Goal: Information Seeking & Learning: Learn about a topic

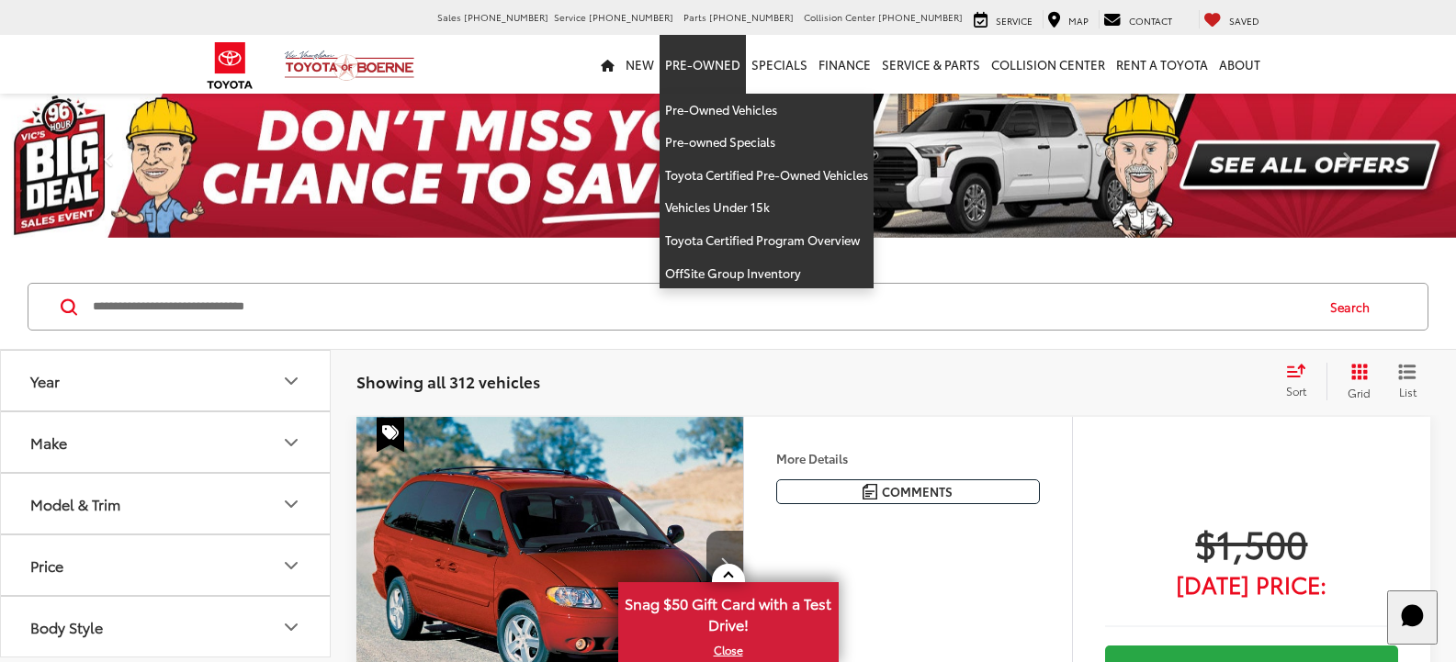
click at [708, 67] on link "Pre-Owned" at bounding box center [702, 64] width 86 height 59
click at [725, 107] on img at bounding box center [728, 165] width 1456 height 146
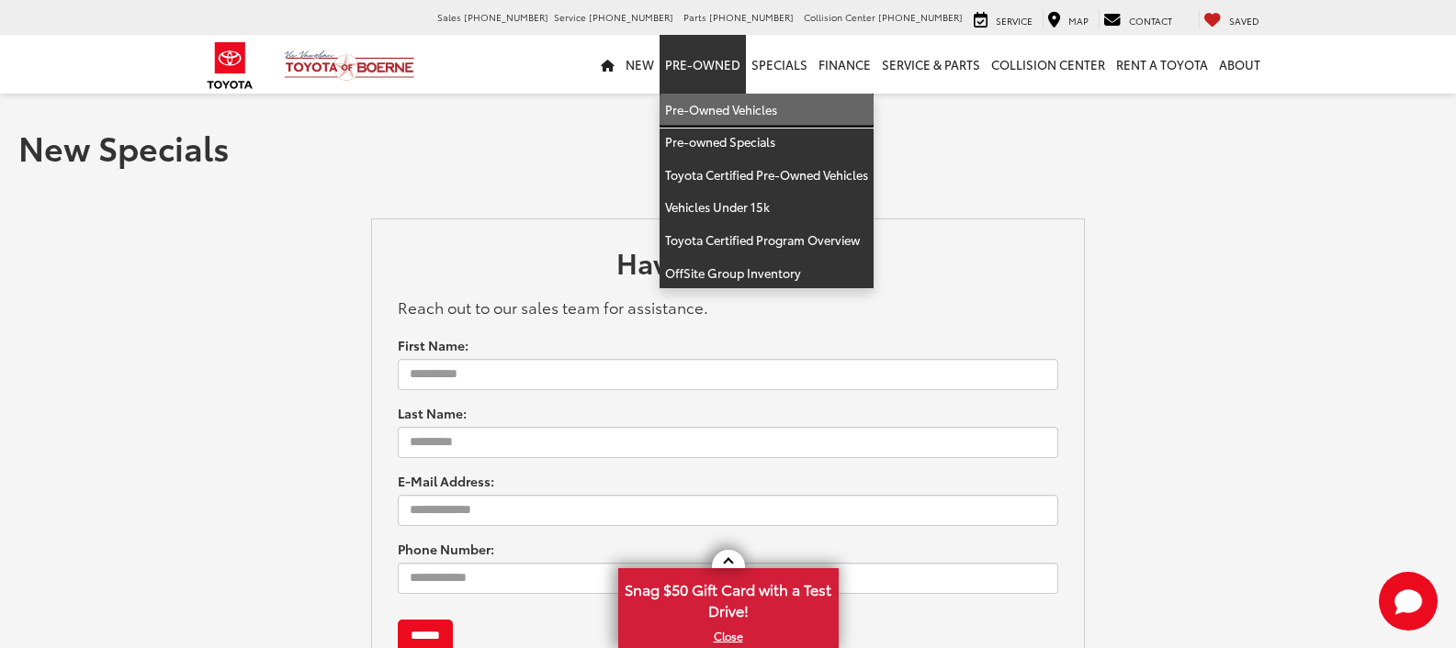
click at [743, 113] on link "Pre-Owned Vehicles" at bounding box center [766, 110] width 214 height 33
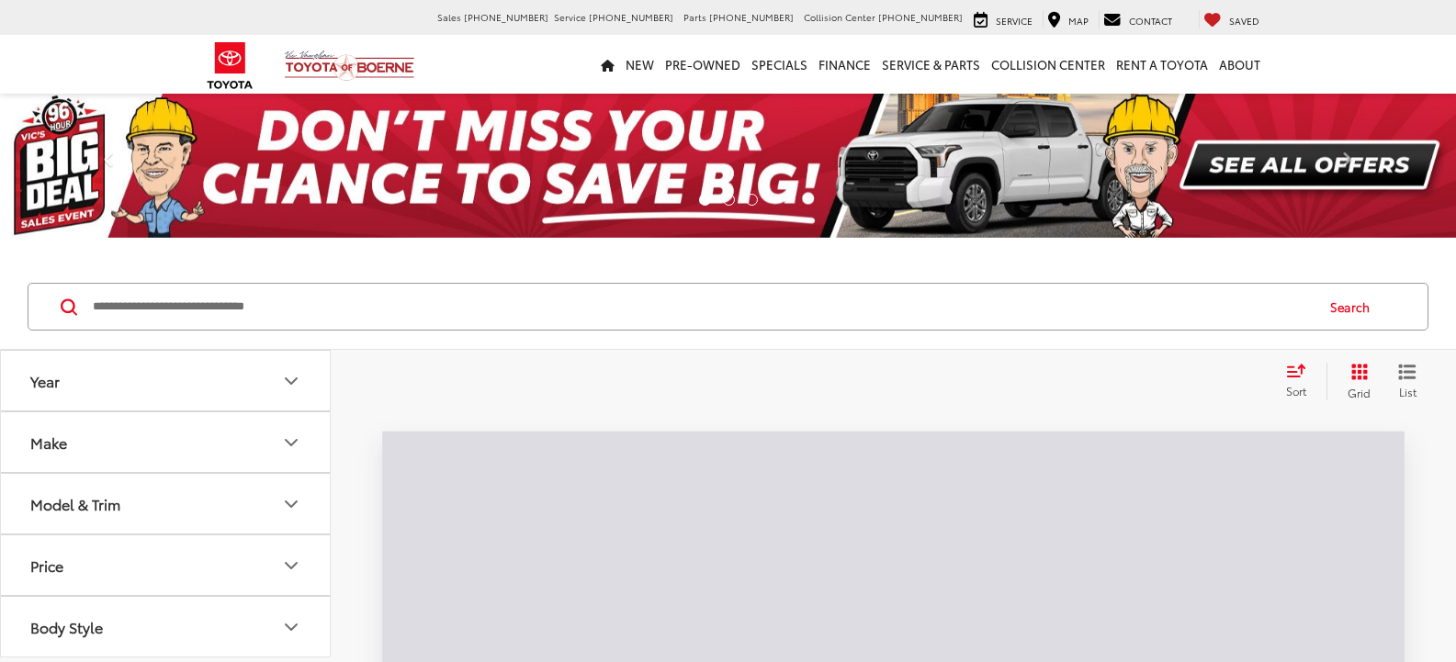
click at [194, 302] on input "Search by Make, Model, or Keyword" at bounding box center [701, 307] width 1221 height 44
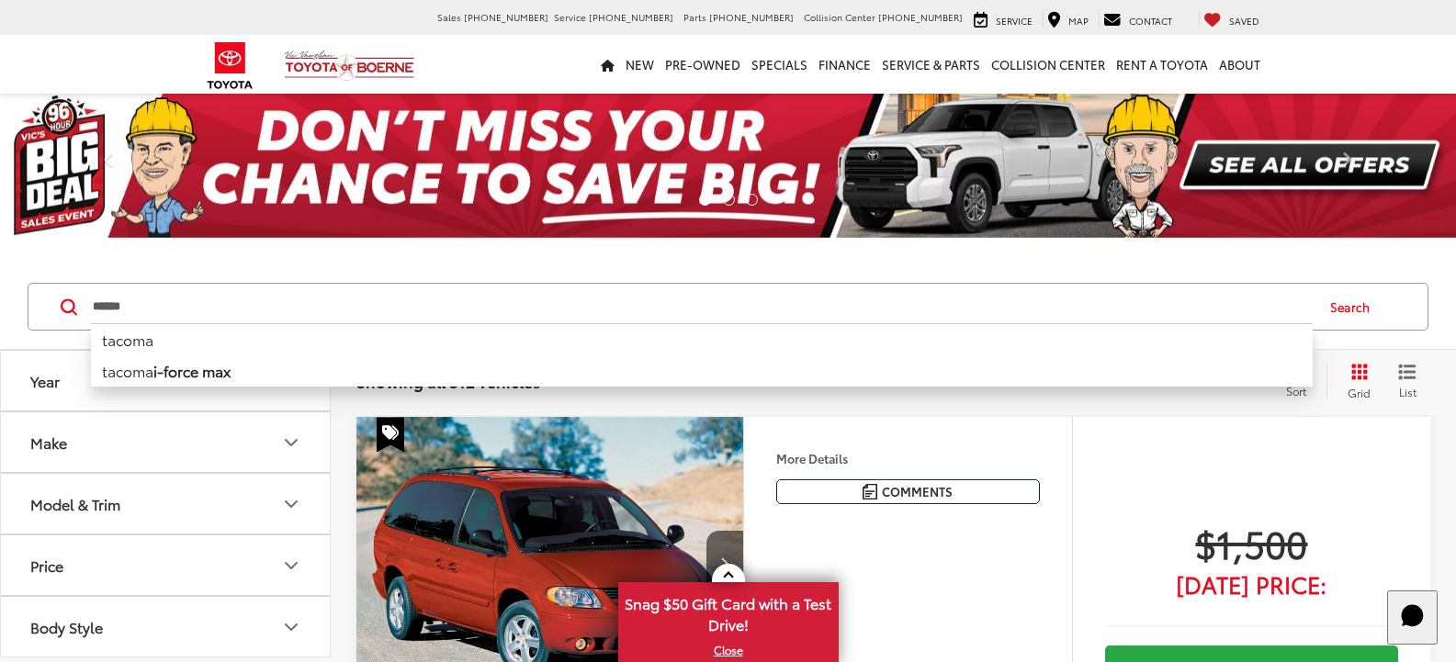
type input "******"
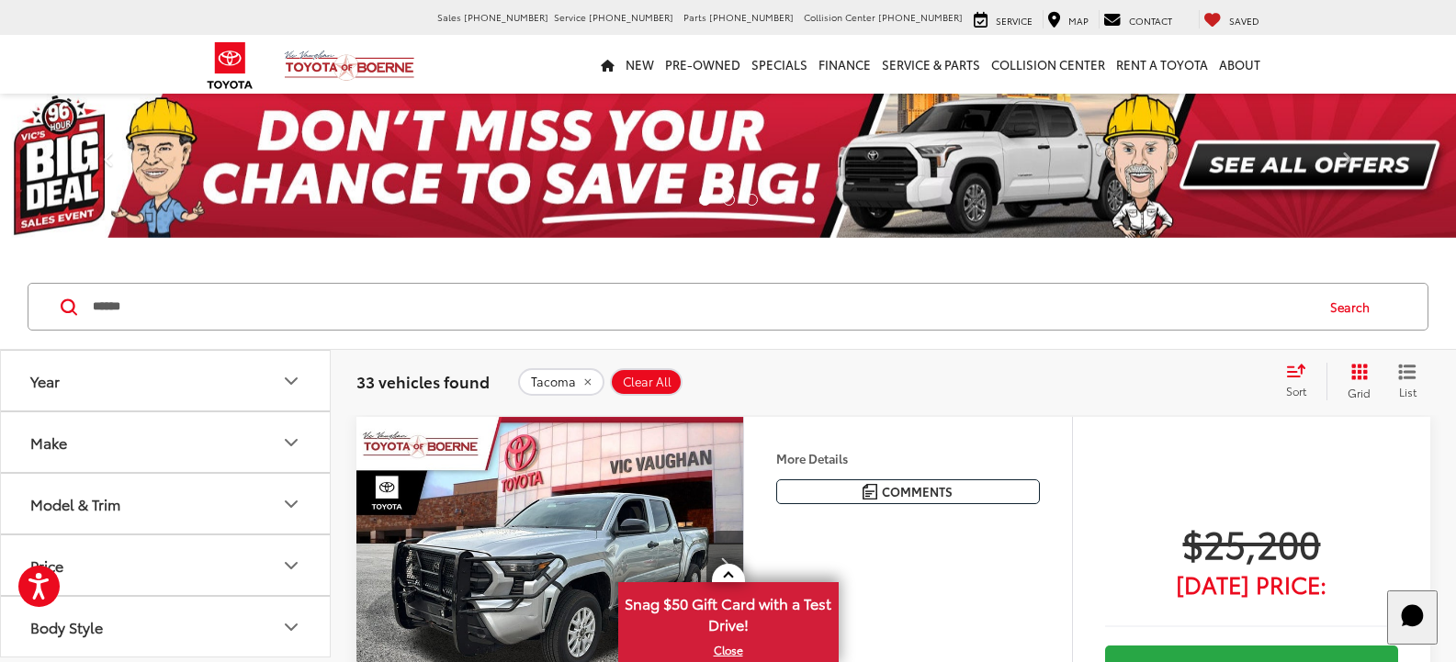
click at [1362, 375] on icon "Grid View" at bounding box center [1359, 372] width 18 height 18
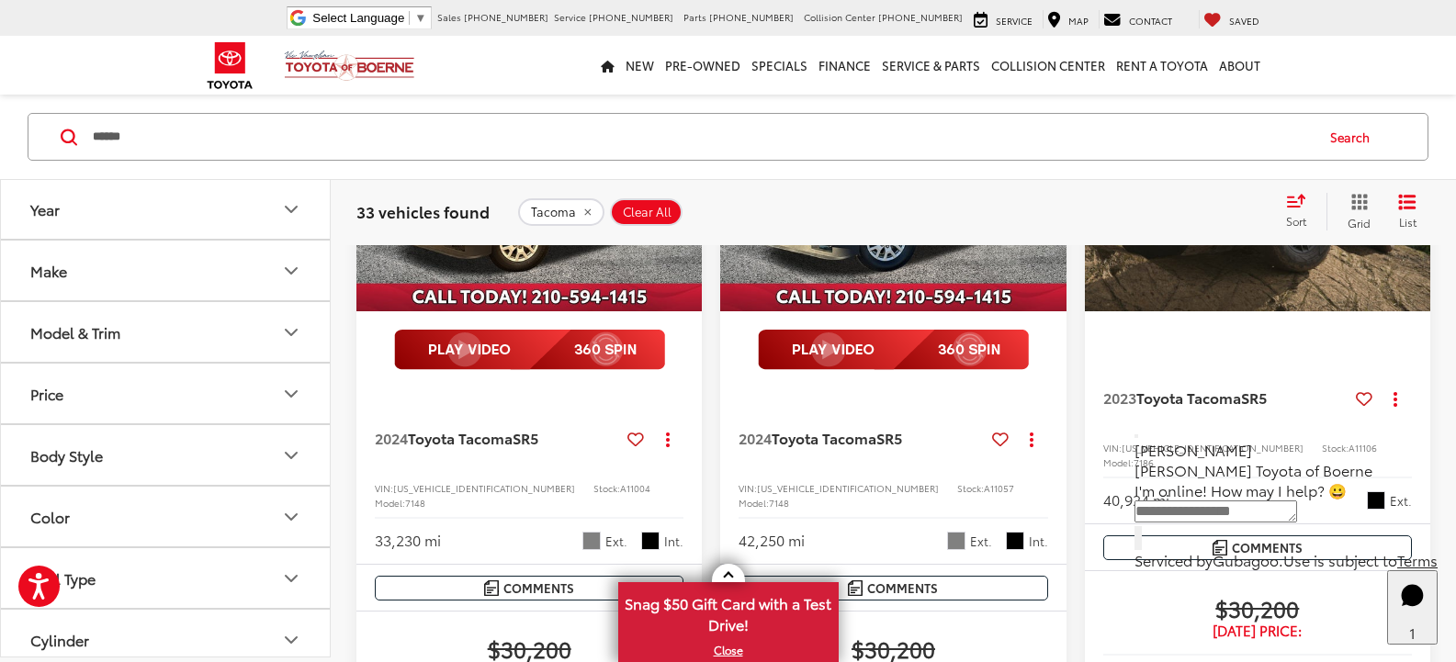
scroll to position [3489, 0]
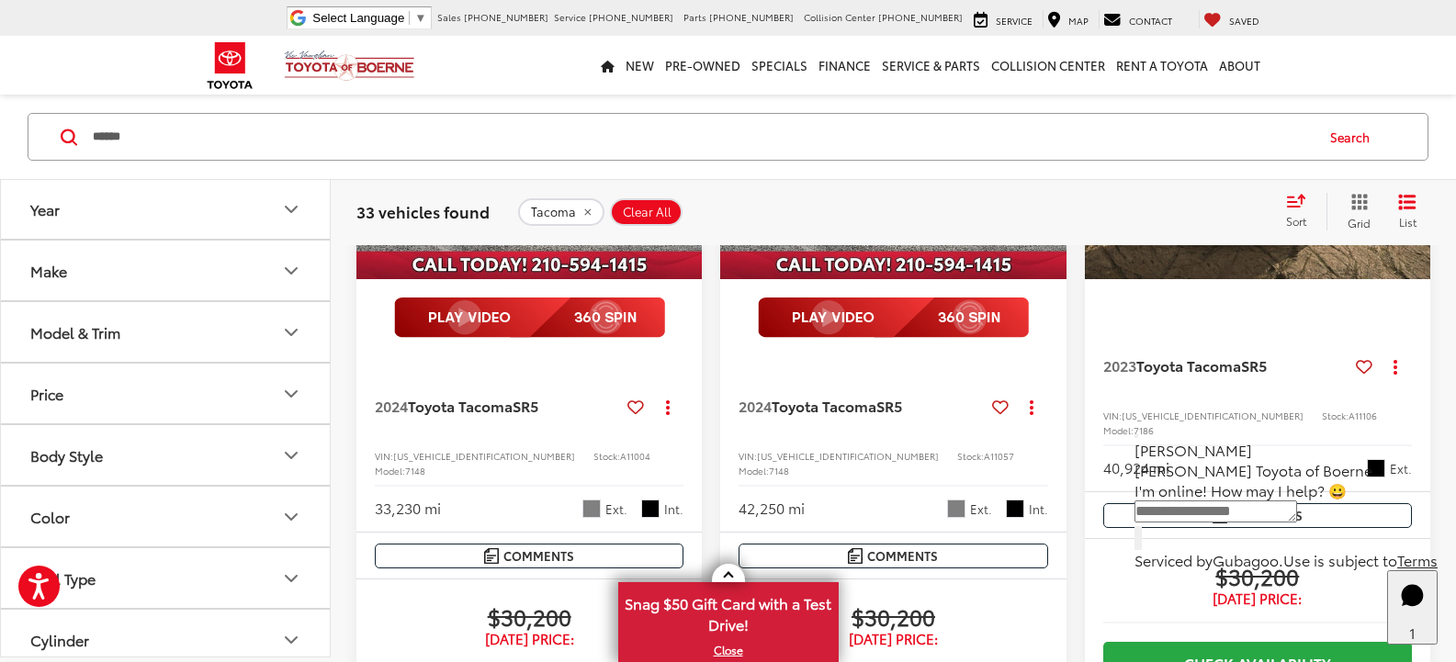
click at [686, 181] on button "Next image" at bounding box center [683, 149] width 37 height 64
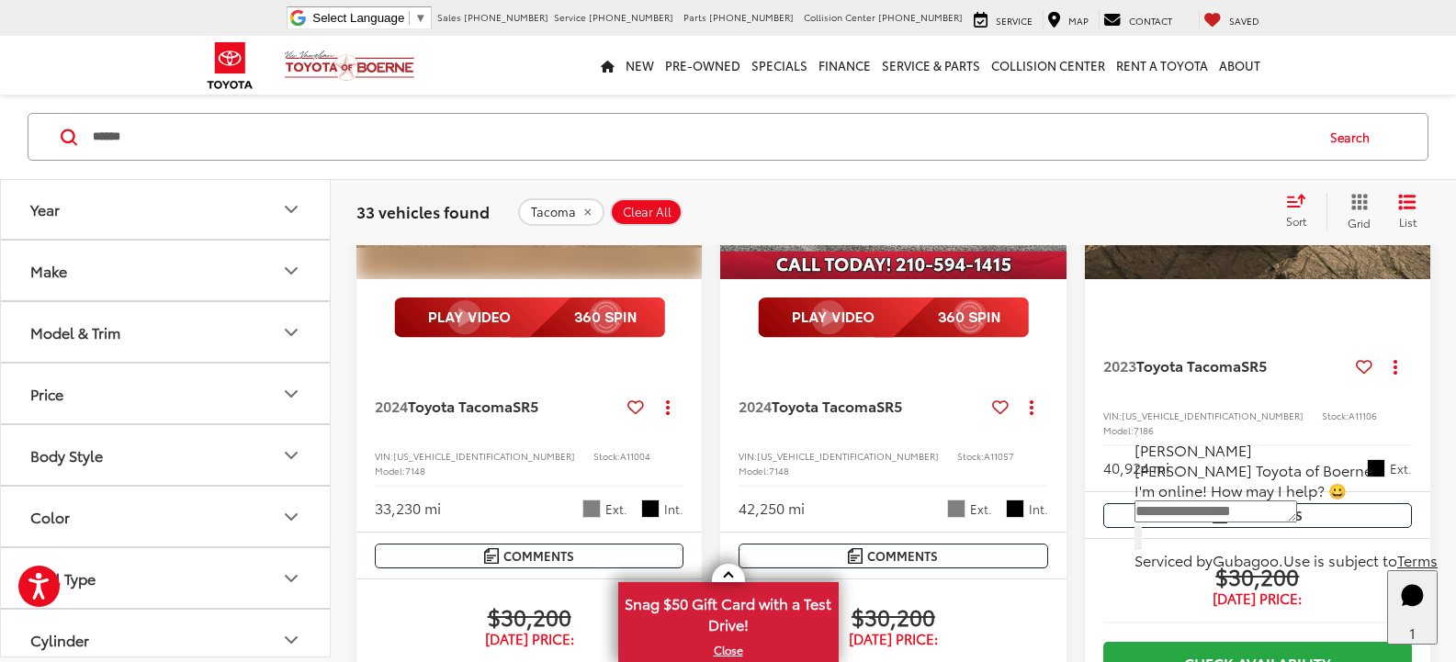
click at [686, 181] on button "Next image" at bounding box center [683, 149] width 37 height 64
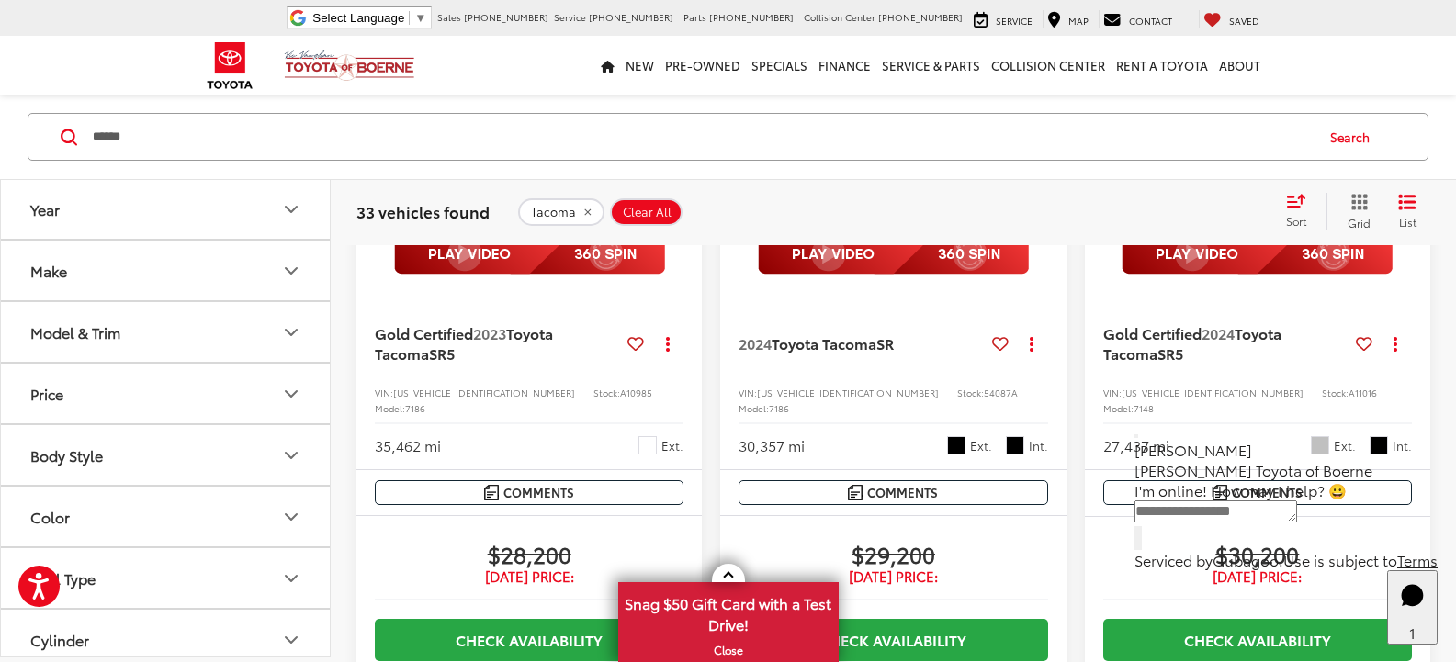
scroll to position [2478, 0]
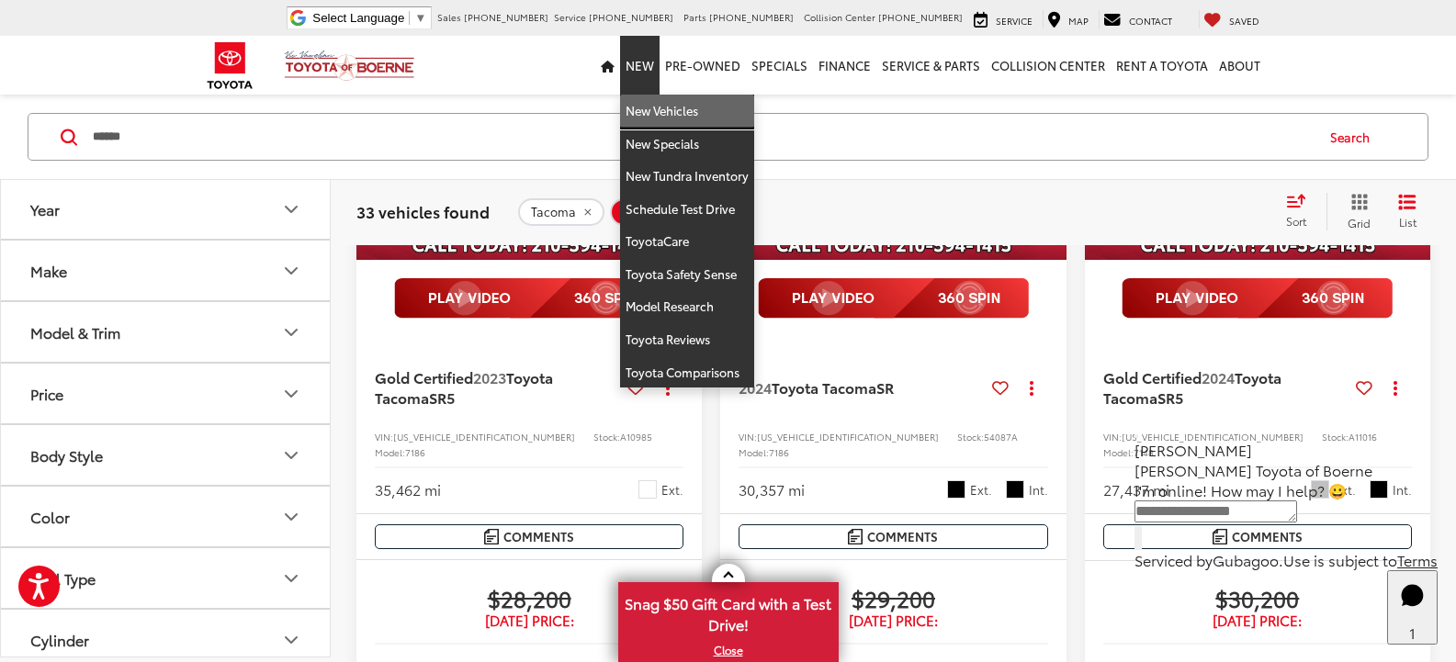
click at [688, 113] on link "New Vehicles" at bounding box center [687, 111] width 134 height 33
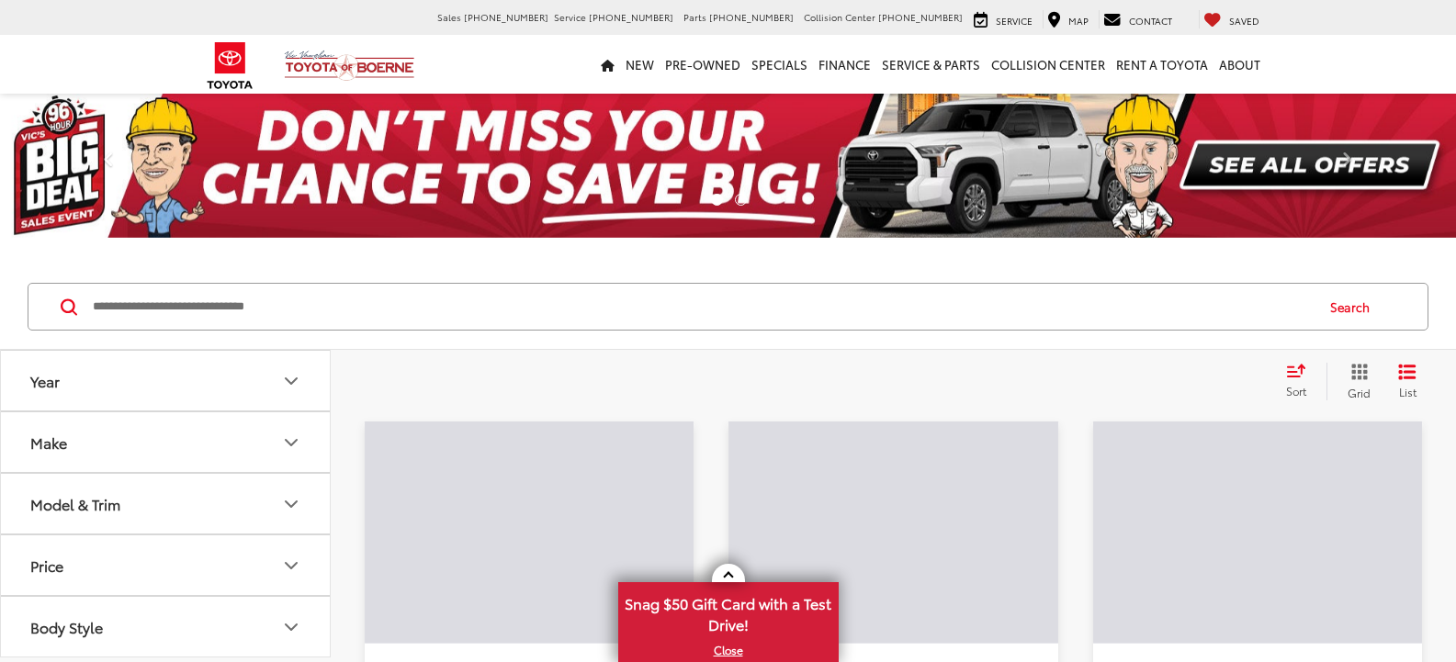
click at [790, 311] on input "Search by Make, Model, or Keyword" at bounding box center [701, 307] width 1221 height 44
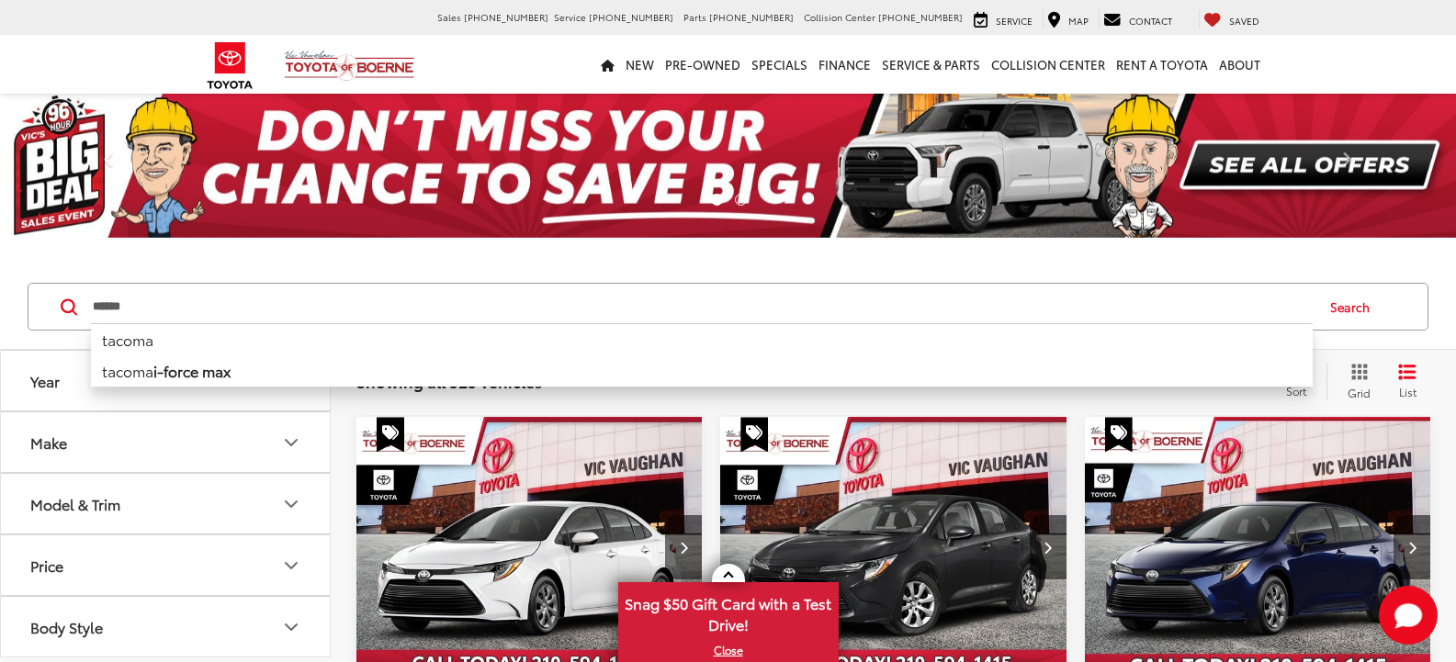
type input "******"
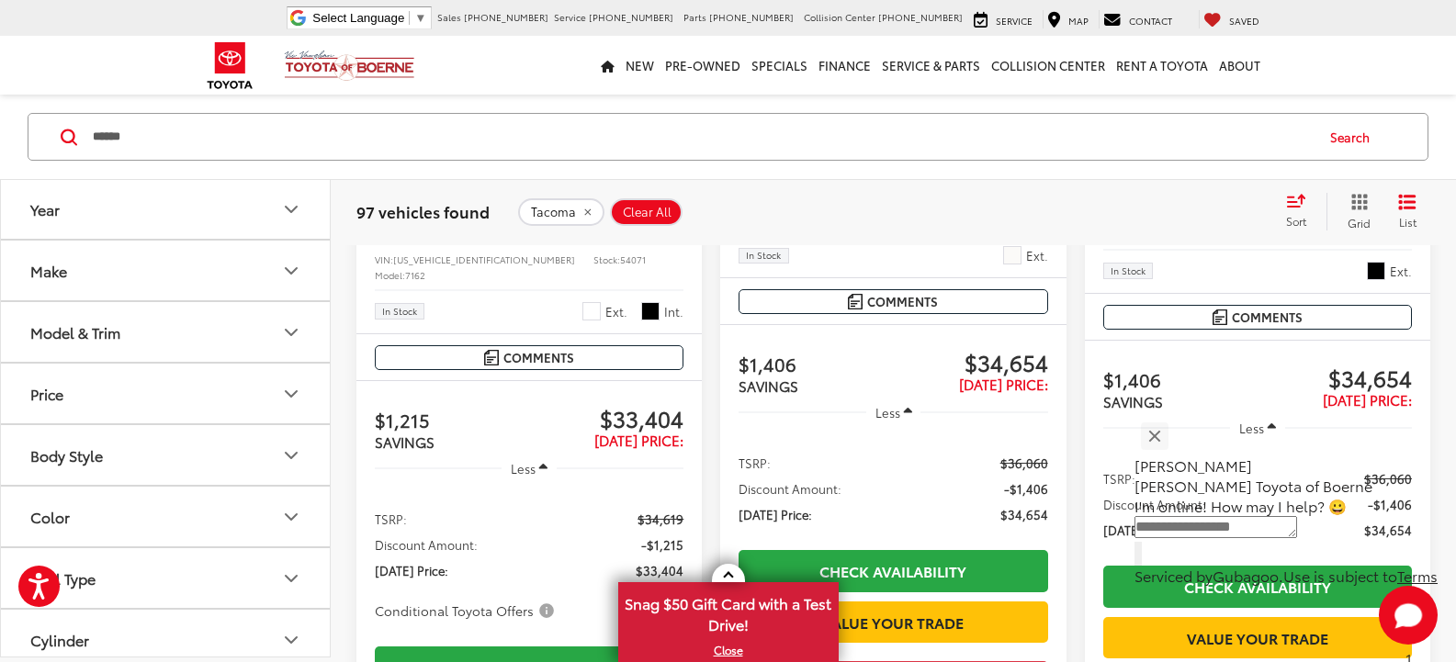
scroll to position [589, 0]
